Goal: Check status: Check status

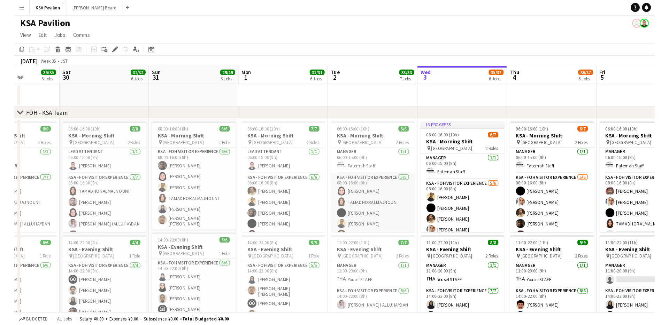
scroll to position [0, 208]
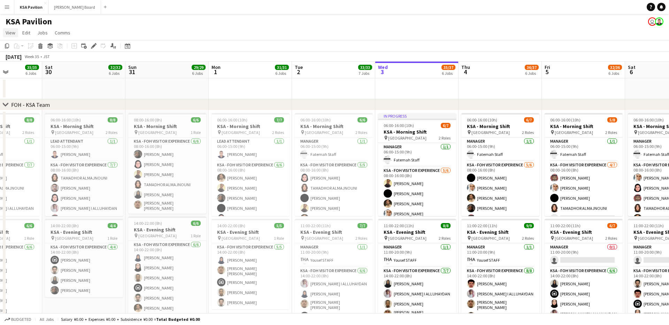
click at [13, 31] on span "View" at bounding box center [11, 33] width 10 height 6
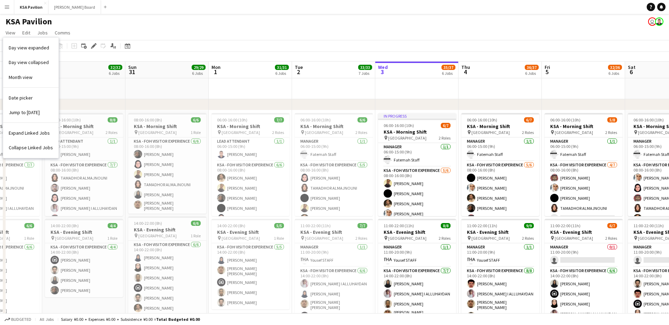
click at [160, 17] on div "KSA Pavilion user" at bounding box center [334, 20] width 669 height 13
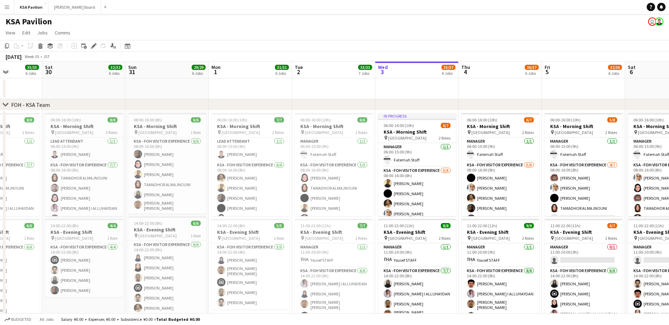
click at [7, 6] on app-icon "Menu" at bounding box center [7, 7] width 6 height 6
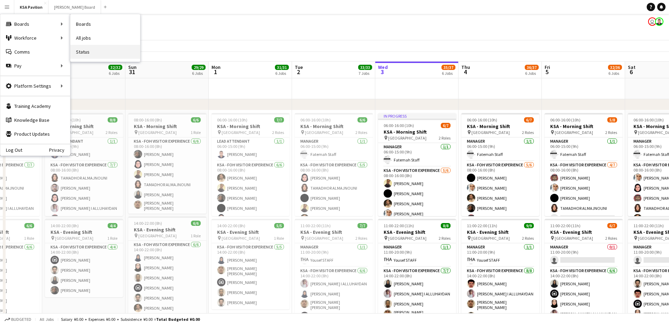
click at [86, 48] on link "Status" at bounding box center [105, 52] width 70 height 14
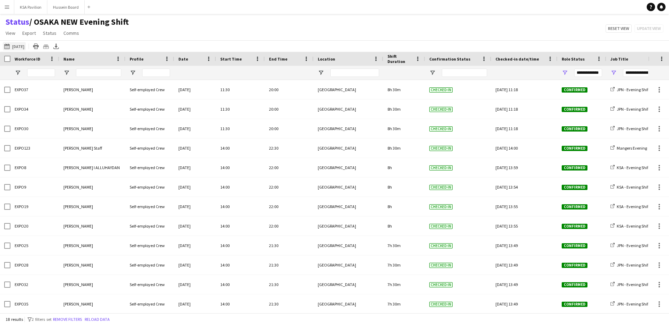
click at [25, 46] on button "[DATE] to [DATE] [DATE]" at bounding box center [14, 46] width 23 height 8
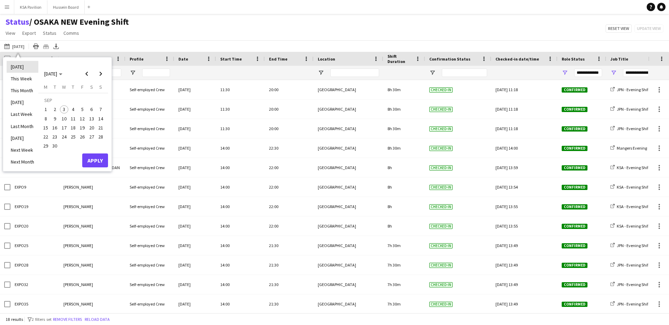
click at [26, 65] on li "[DATE]" at bounding box center [23, 67] width 32 height 12
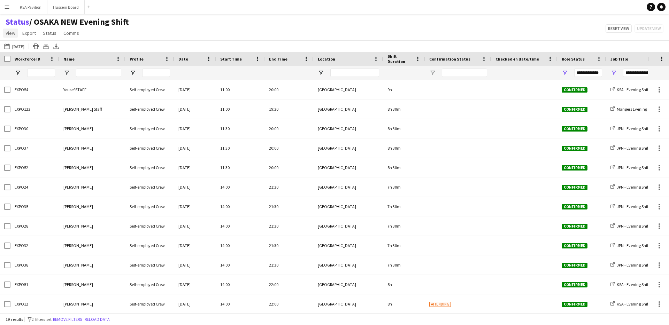
click at [12, 34] on span "View" at bounding box center [11, 33] width 10 height 6
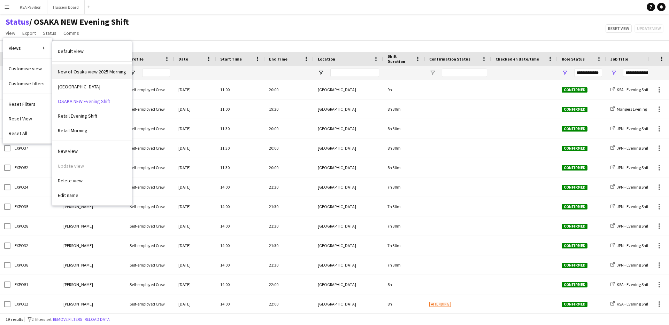
click at [100, 70] on span "New of Osaka view 2025 Morning" at bounding box center [92, 72] width 68 height 6
type input "**********"
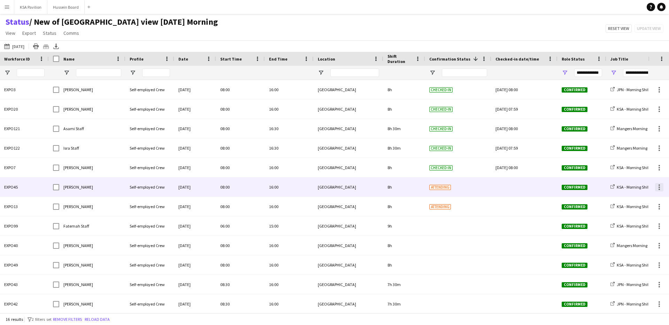
click at [663, 186] on div at bounding box center [659, 187] width 8 height 8
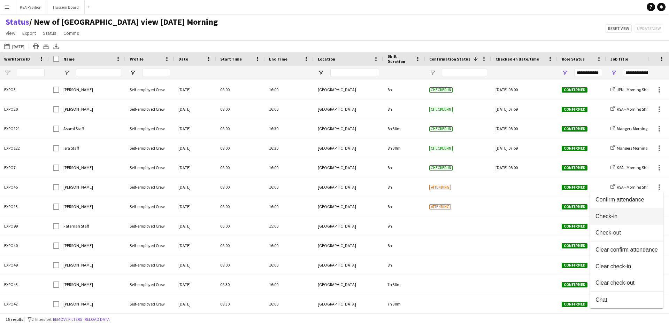
click at [631, 213] on button "Check-in" at bounding box center [627, 216] width 74 height 17
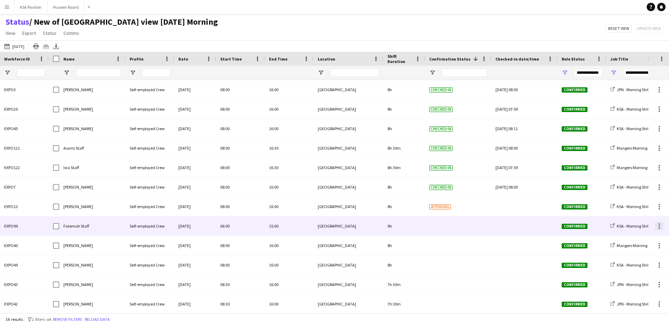
click at [658, 225] on div at bounding box center [659, 226] width 8 height 8
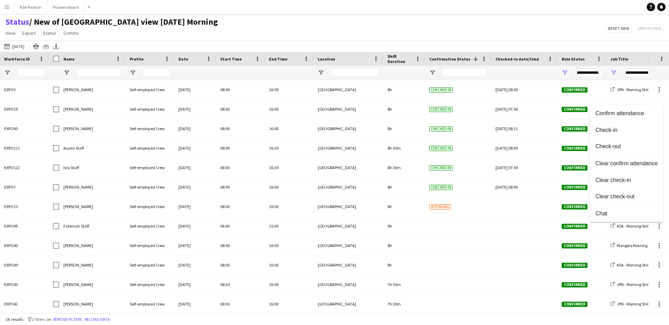
click at [661, 248] on div at bounding box center [334, 162] width 669 height 325
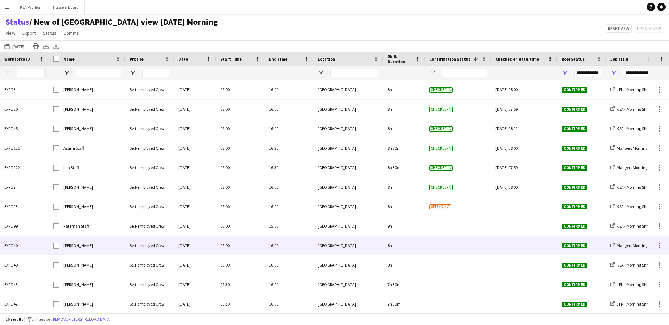
click at [661, 248] on div at bounding box center [659, 246] width 8 height 8
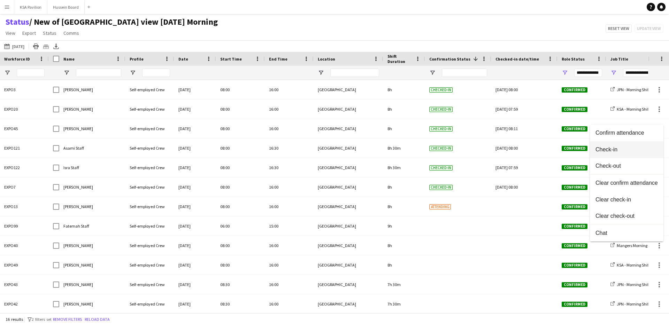
click at [625, 151] on span "Check-in" at bounding box center [627, 150] width 62 height 6
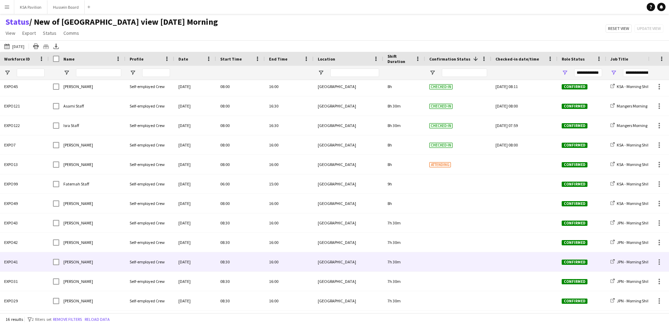
scroll to position [63, 0]
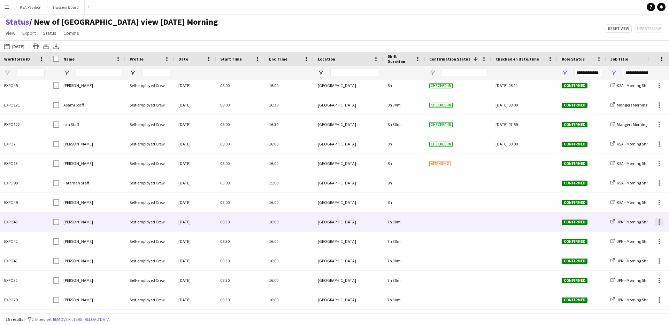
click at [658, 221] on div at bounding box center [659, 222] width 8 height 8
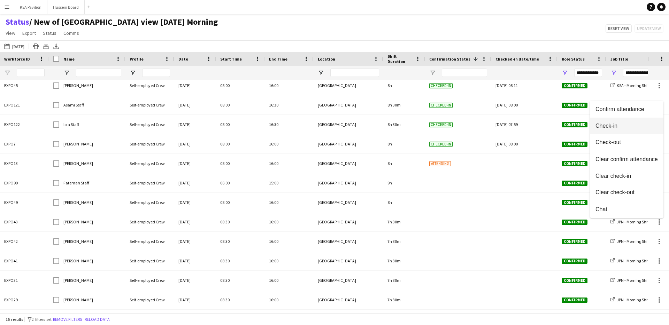
click at [621, 124] on span "Check-in" at bounding box center [627, 126] width 62 height 6
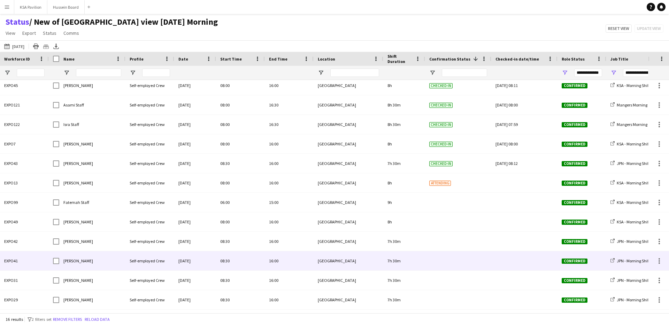
scroll to position [79, 0]
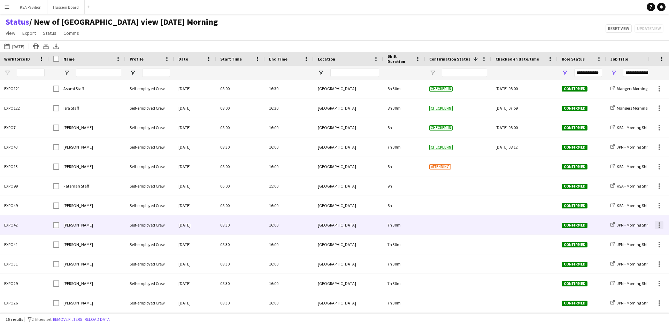
click at [659, 224] on div at bounding box center [659, 223] width 1 height 1
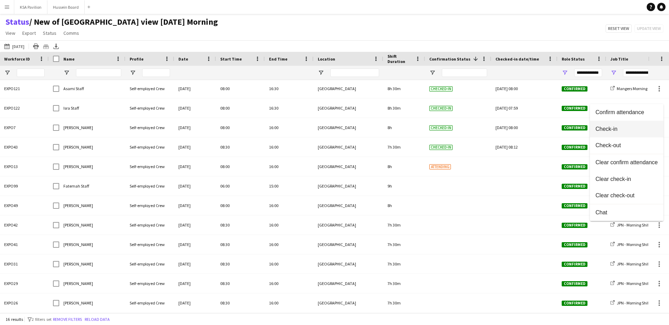
click at [616, 129] on span "Check-in" at bounding box center [627, 129] width 62 height 6
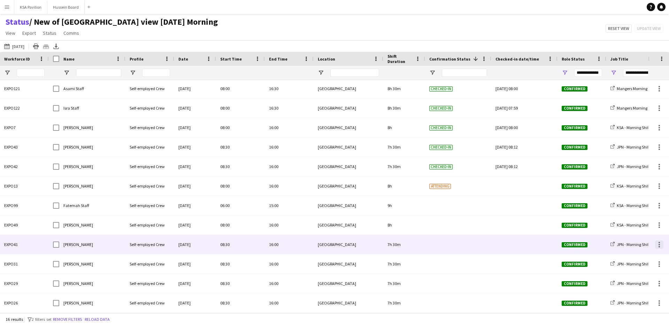
click at [662, 246] on div at bounding box center [659, 245] width 8 height 8
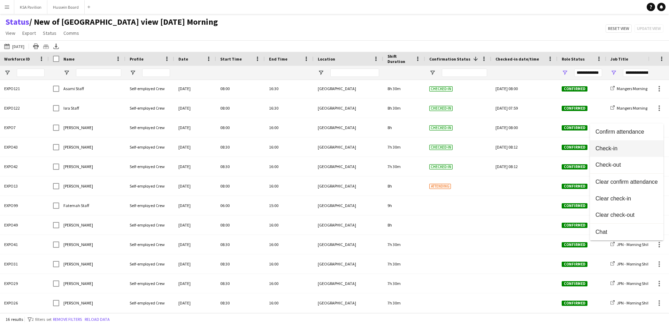
click at [624, 150] on span "Check-in" at bounding box center [627, 149] width 62 height 6
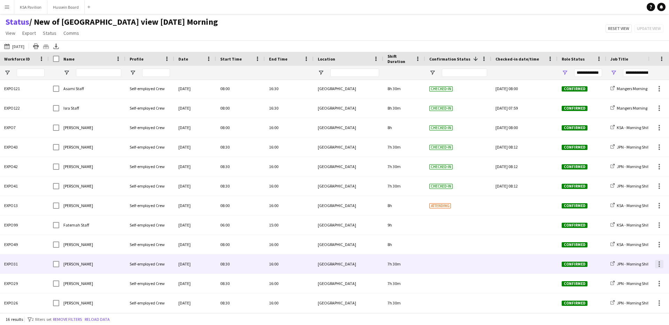
click at [660, 264] on div at bounding box center [659, 264] width 8 height 8
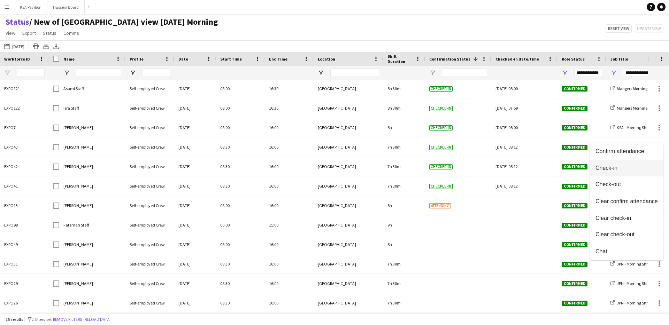
click at [626, 171] on button "Check-in" at bounding box center [627, 168] width 74 height 17
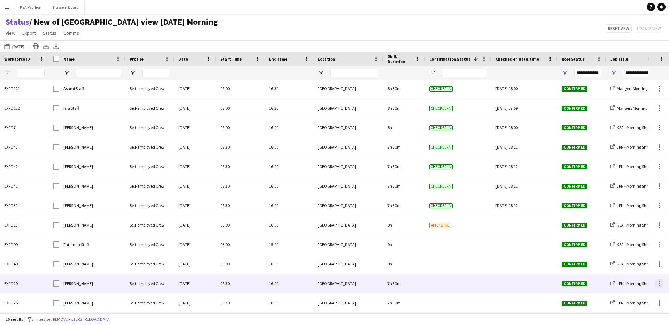
click at [659, 285] on div at bounding box center [659, 284] width 8 height 8
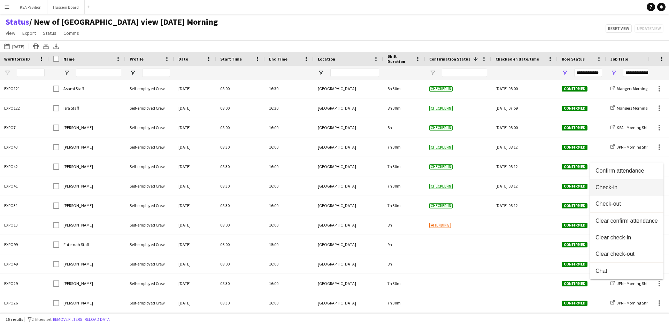
click at [633, 193] on button "Check-in" at bounding box center [627, 187] width 74 height 17
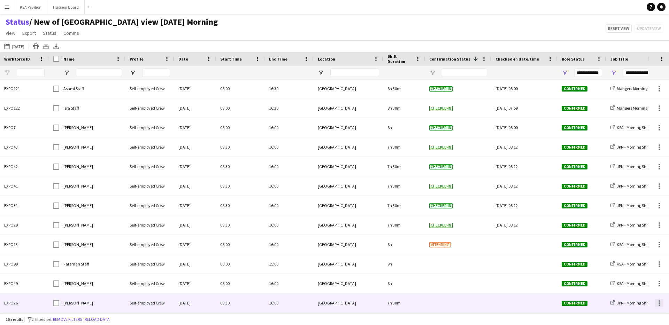
click at [660, 304] on div at bounding box center [659, 303] width 1 height 1
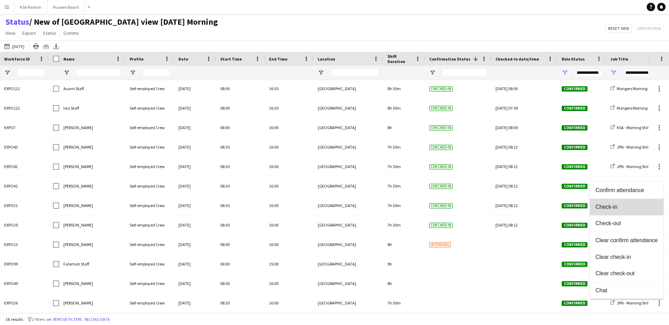
click at [630, 207] on span "Check-in" at bounding box center [627, 207] width 62 height 6
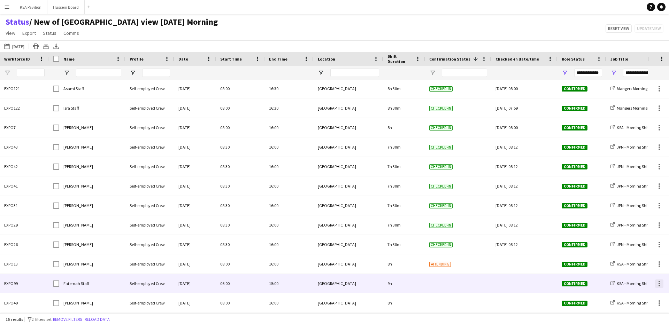
click at [659, 284] on div at bounding box center [659, 283] width 1 height 1
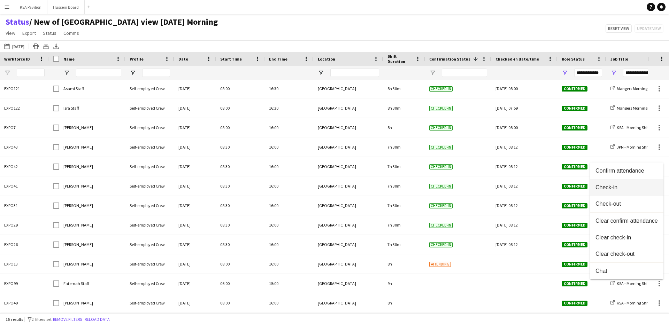
click at [630, 191] on button "Check-in" at bounding box center [627, 187] width 74 height 17
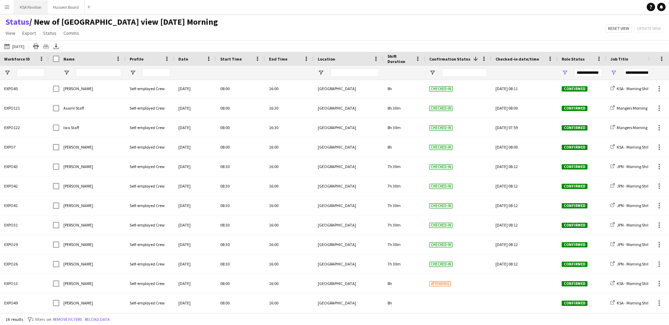
click at [28, 8] on button "KSA Pavilion Close" at bounding box center [30, 7] width 33 height 14
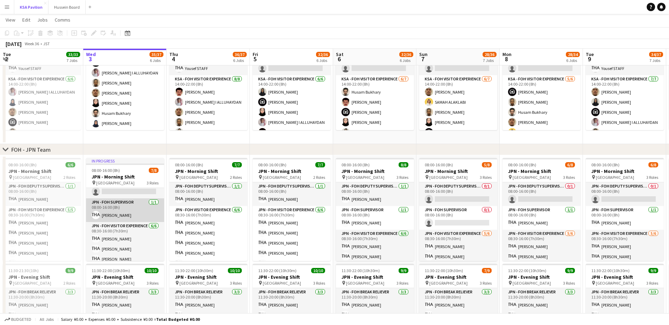
scroll to position [11, 0]
click at [127, 216] on app-card-role "JPN - FOH Supervisor [DATE] 08:00-16:00 (8h) [PERSON_NAME]" at bounding box center [125, 212] width 78 height 24
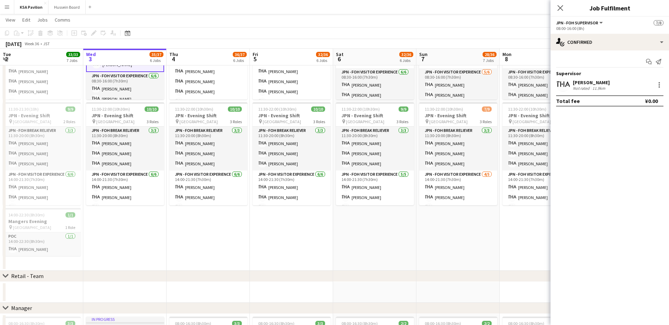
scroll to position [0, 0]
click at [197, 236] on app-date-cell "08:00-16:00 (8h) 7/7 JPN - Morning Shift pin [GEOGRAPHIC_DATA] 2 Roles JPN - FO…" at bounding box center [208, 132] width 83 height 277
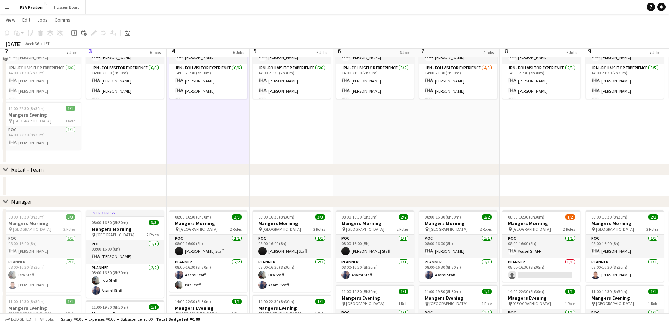
scroll to position [478, 0]
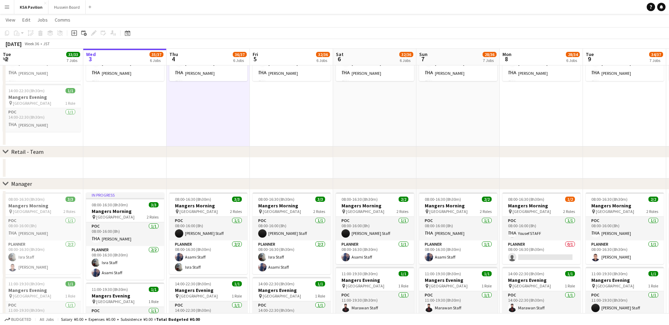
click at [264, 174] on app-date-cell at bounding box center [291, 168] width 83 height 21
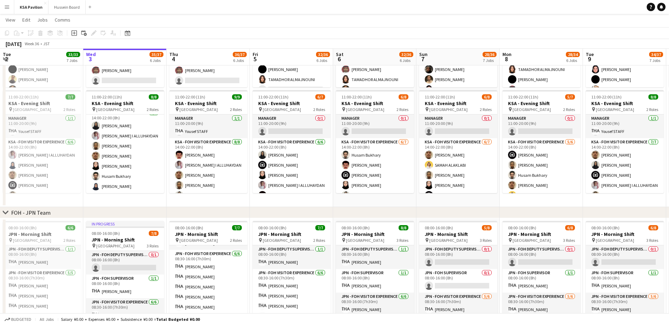
scroll to position [120, 0]
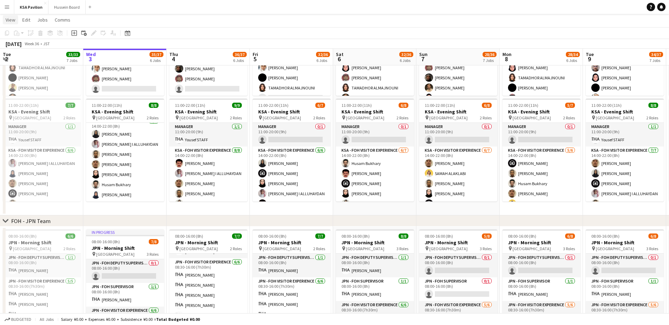
click at [10, 18] on span "View" at bounding box center [11, 20] width 10 height 6
click at [8, 5] on app-icon "Menu" at bounding box center [7, 7] width 6 height 6
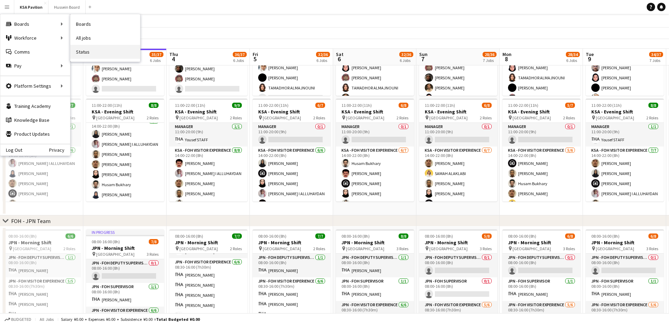
click at [100, 49] on link "Status" at bounding box center [105, 52] width 70 height 14
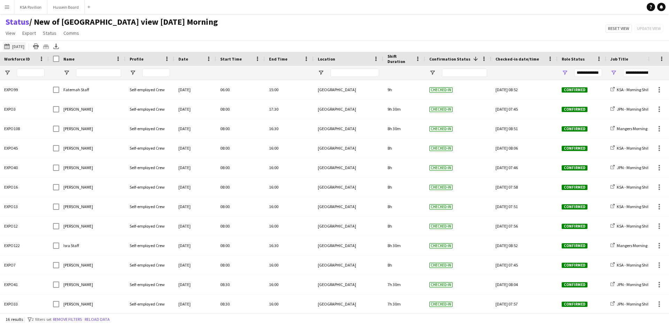
click at [25, 47] on button "[DATE] [DATE]" at bounding box center [14, 46] width 23 height 8
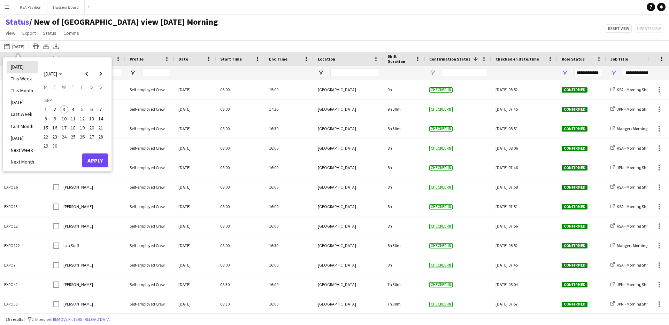
click at [25, 65] on li "[DATE]" at bounding box center [23, 67] width 32 height 12
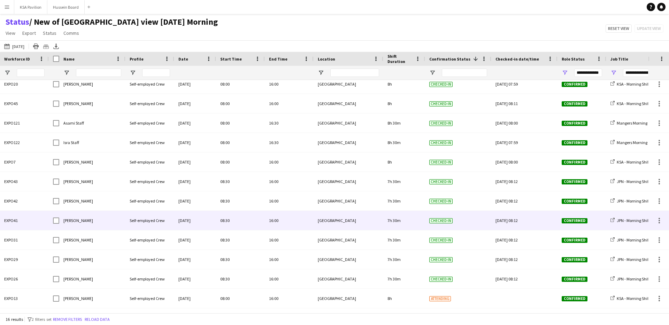
scroll to position [79, 0]
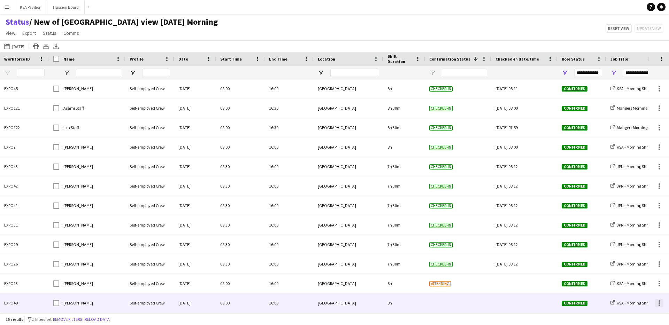
click at [657, 301] on div at bounding box center [659, 303] width 8 height 8
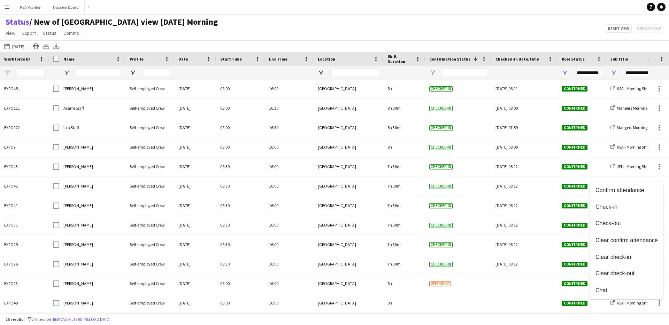
click at [489, 282] on div at bounding box center [334, 162] width 669 height 325
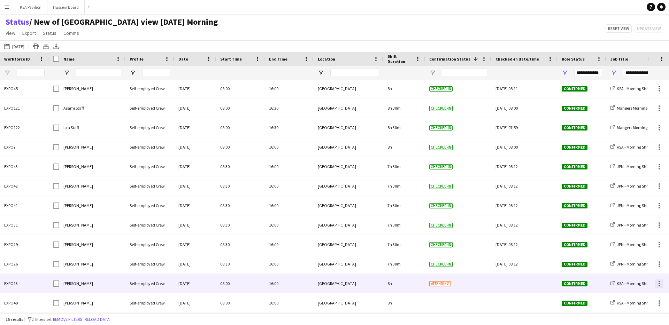
click at [657, 281] on div at bounding box center [659, 284] width 8 height 8
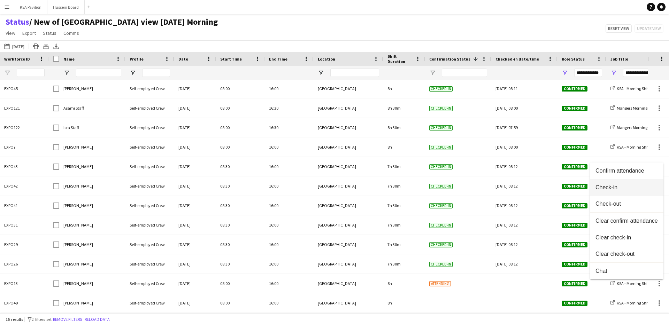
click at [602, 187] on span "Check-in" at bounding box center [627, 188] width 62 height 6
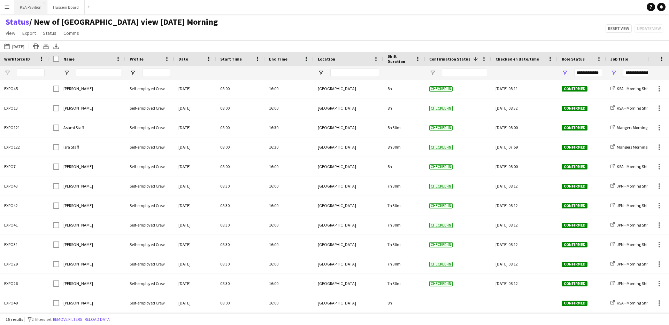
click at [23, 6] on button "KSA Pavilion Close" at bounding box center [30, 7] width 33 height 14
